Goal: Consume media (video, audio)

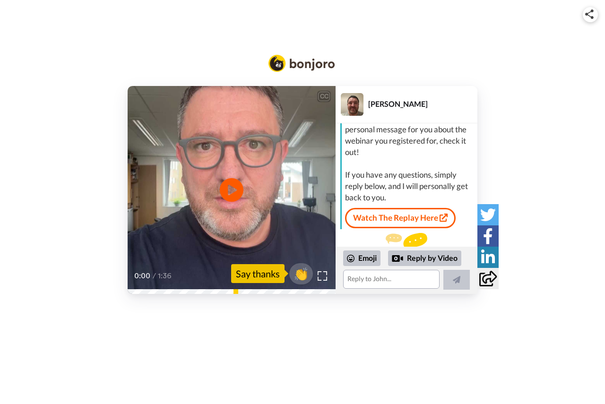
scroll to position [73, 0]
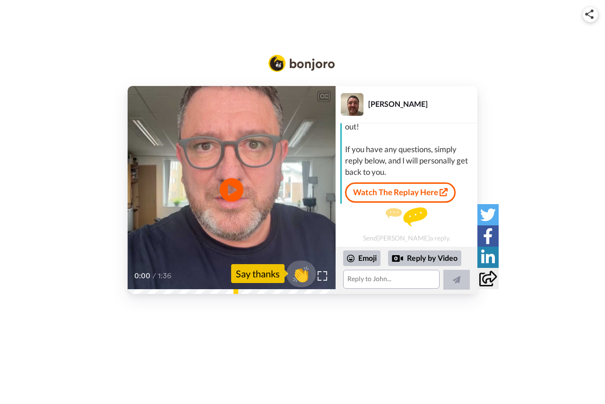
click at [298, 275] on span "👏" at bounding box center [301, 273] width 30 height 19
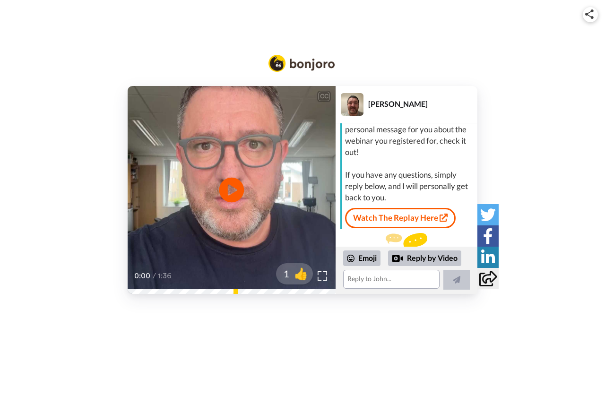
click at [232, 190] on icon "Play/Pause" at bounding box center [231, 189] width 25 height 45
click at [400, 217] on link "Watch The Replay Here" at bounding box center [400, 218] width 111 height 20
